Goal: Transaction & Acquisition: Purchase product/service

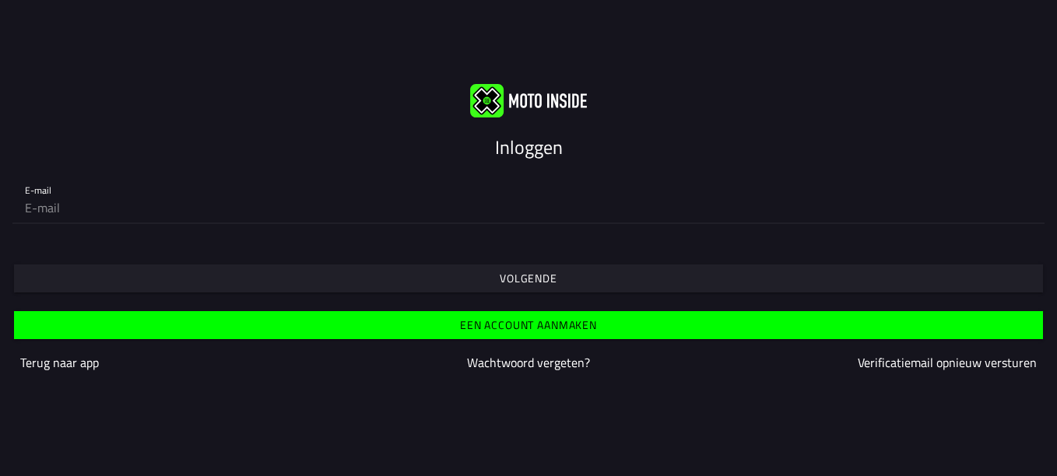
click at [266, 209] on input "email" at bounding box center [528, 207] width 1007 height 31
type input "[PERSON_NAME][EMAIL_ADDRESS][DOMAIN_NAME]"
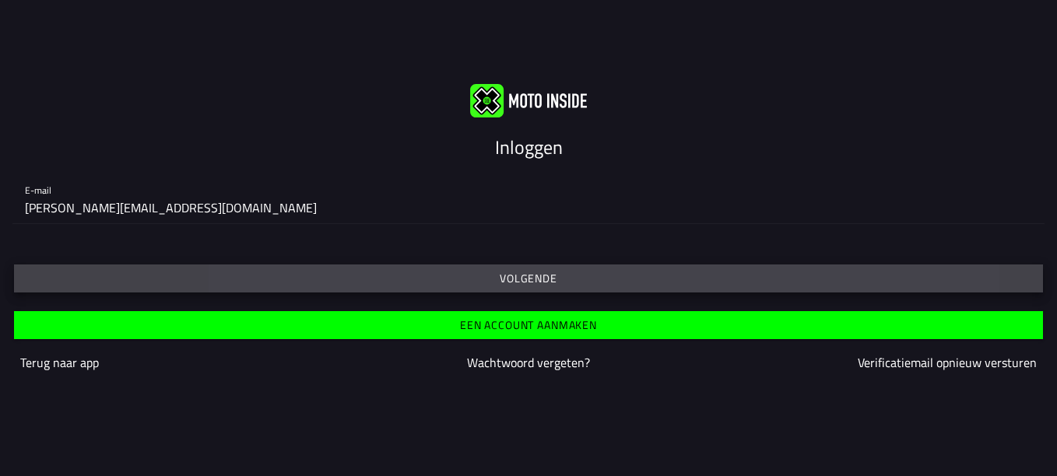
click at [0, 0] on slot "Volgende" at bounding box center [0, 0] width 0 height 0
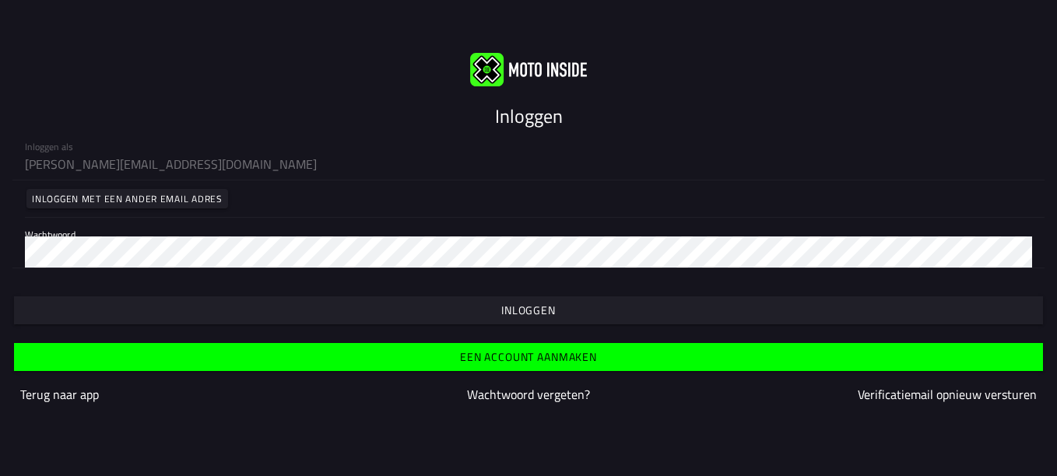
click at [0, 0] on slot "Inloggen" at bounding box center [0, 0] width 0 height 0
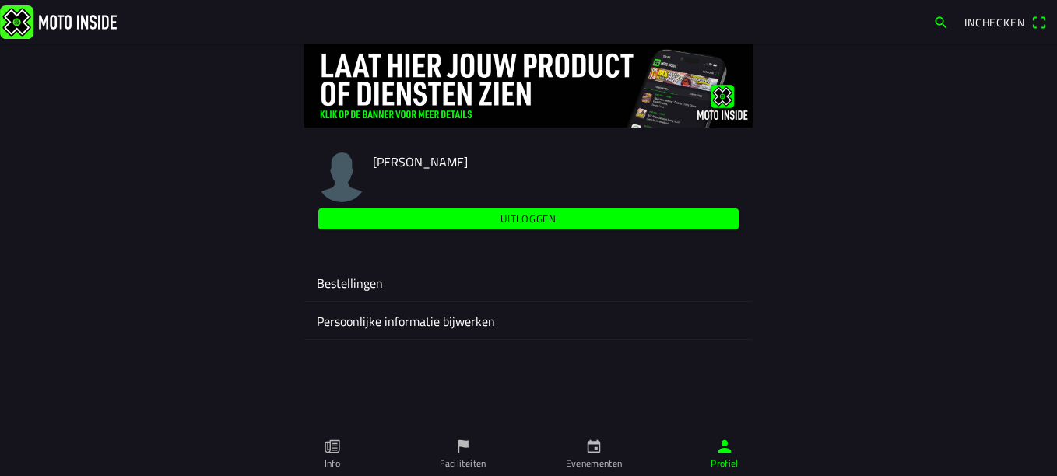
click at [596, 452] on icon "calendar" at bounding box center [593, 446] width 17 height 17
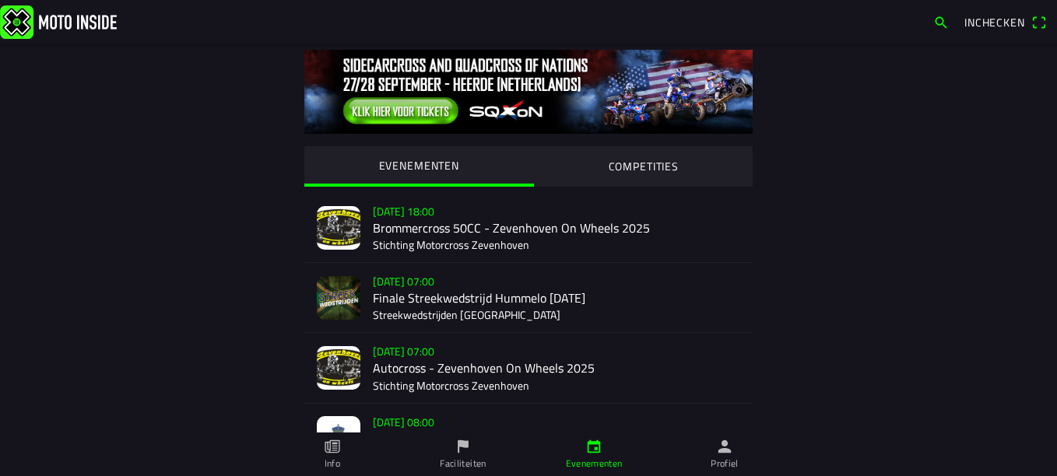
click at [736, 410] on div "za 20 sep. - 08:00 Vrij rijden + 2 uurswedstrijd - Cross Country 2025 Markelose…" at bounding box center [563, 438] width 380 height 69
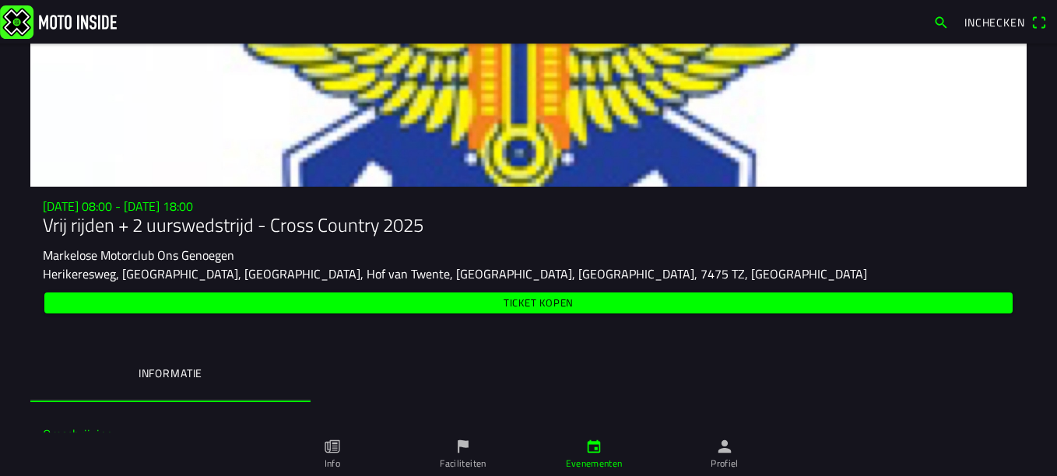
click at [839, 406] on div "za 20 sep. - 08:00 - za 20 sep. - 18:00 Vrij rijden + 2 uurswedstrijd - Cross C…" at bounding box center [528, 216] width 1057 height 433
click at [596, 448] on icon "calendar" at bounding box center [594, 447] width 13 height 13
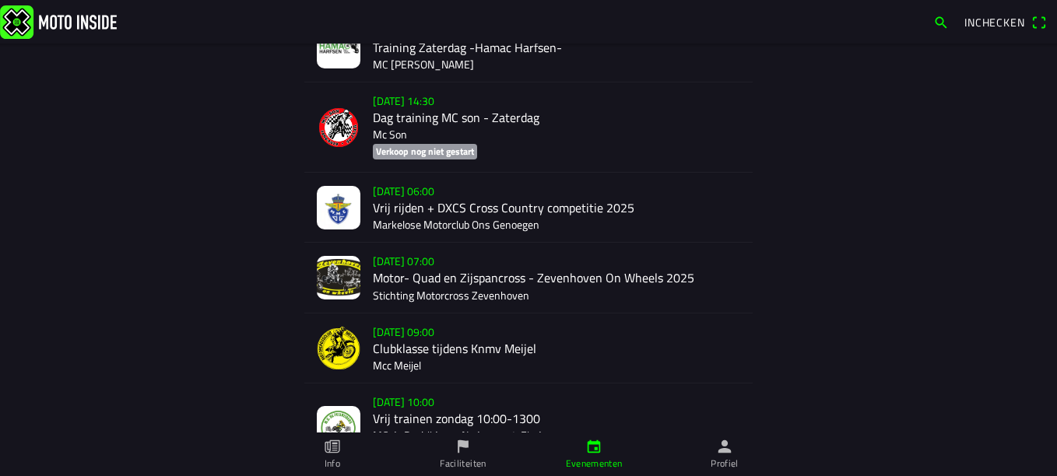
scroll to position [1261, 0]
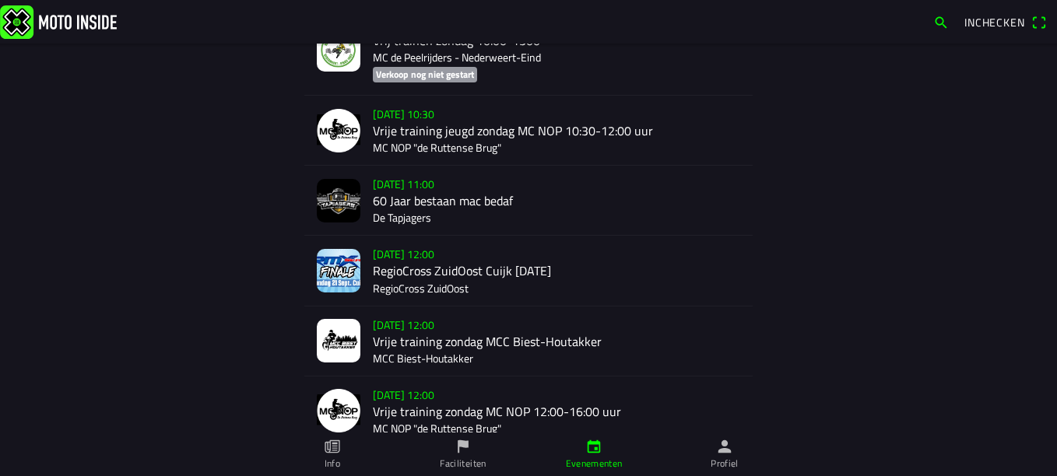
click at [421, 269] on div "zo 21 sep. - 12:00 RegioCross ZuidOost Cuijk Zondag 21-09-25 RegioCross ZuidOost" at bounding box center [556, 270] width 367 height 69
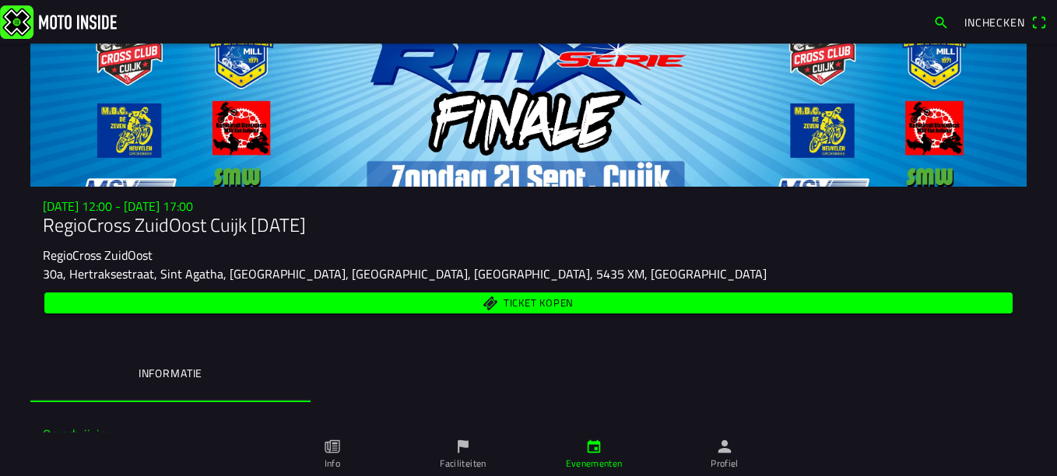
click at [631, 346] on div "zo 21 sep. - 12:00 - zo 21 sep. - 17:00 RegioCross ZuidOost Cuijk Zondag 21-09-…" at bounding box center [528, 300] width 996 height 203
click at [533, 298] on span "Ticket kopen" at bounding box center [539, 303] width 70 height 10
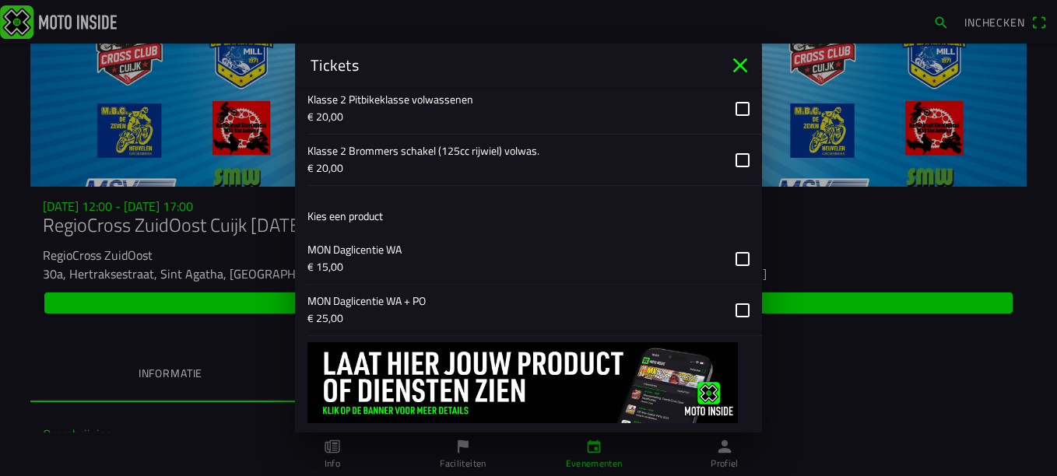
scroll to position [1353, 0]
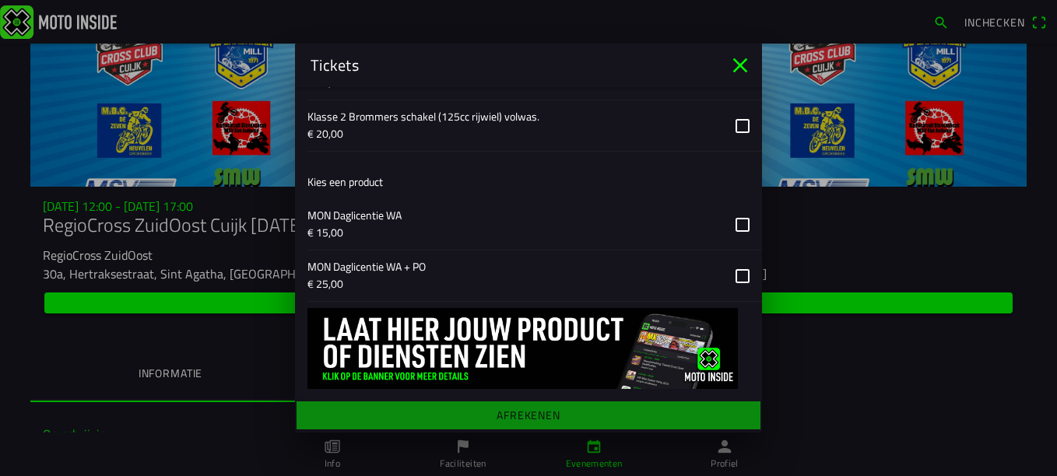
click at [738, 62] on icon "close" at bounding box center [740, 65] width 25 height 25
